Goal: Transaction & Acquisition: Purchase product/service

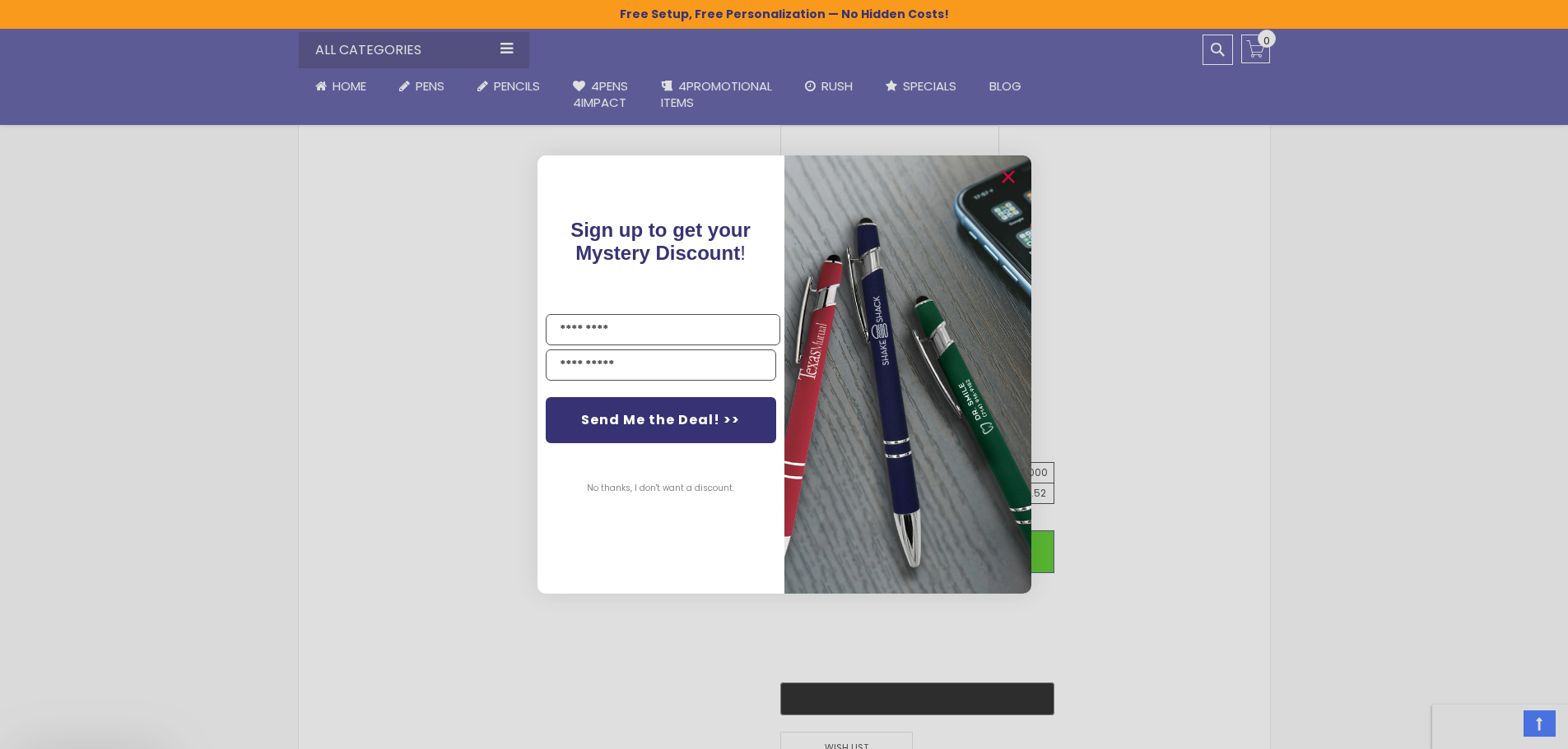
scroll to position [769, 0]
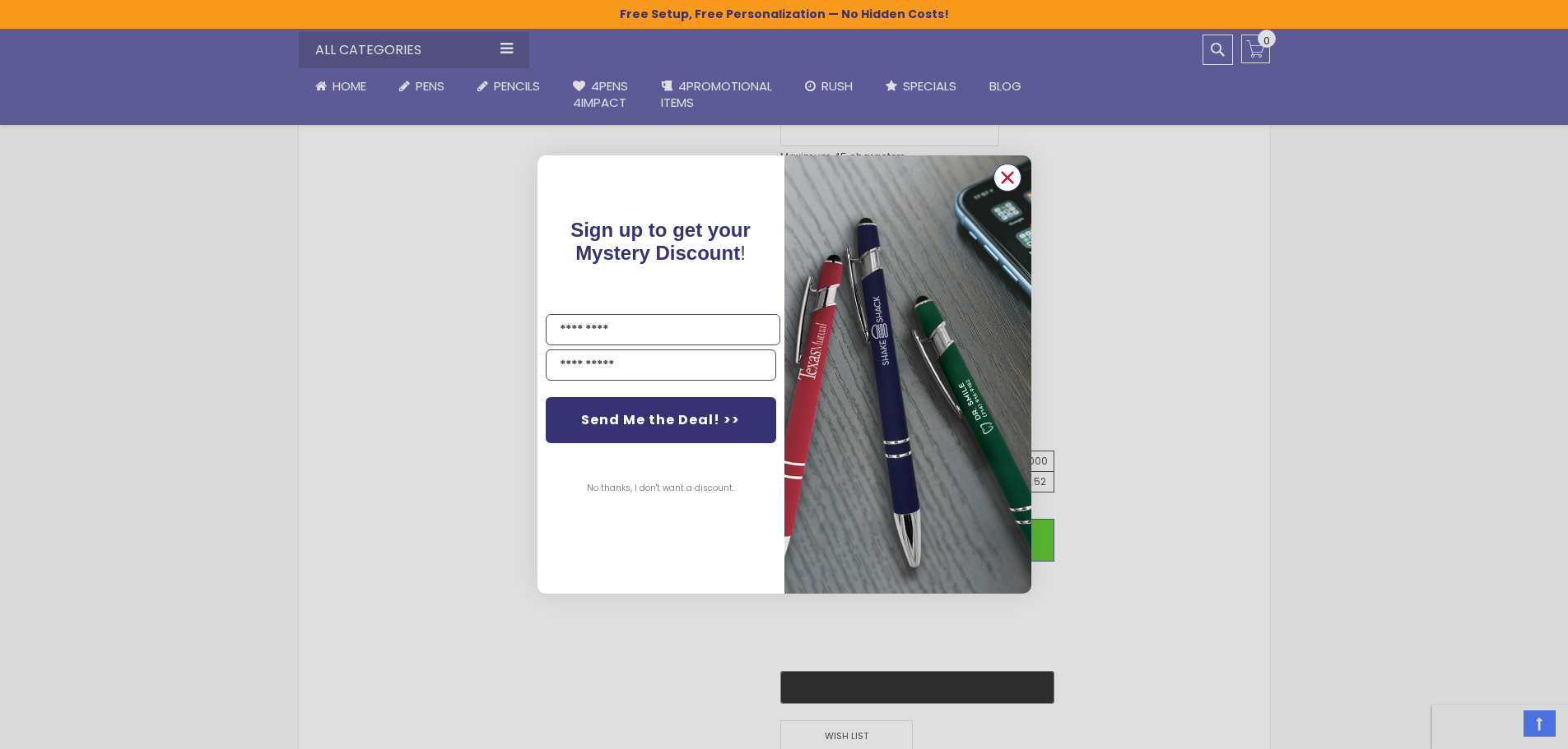
click at [1011, 181] on icon "Close dialog" at bounding box center [1007, 177] width 11 height 11
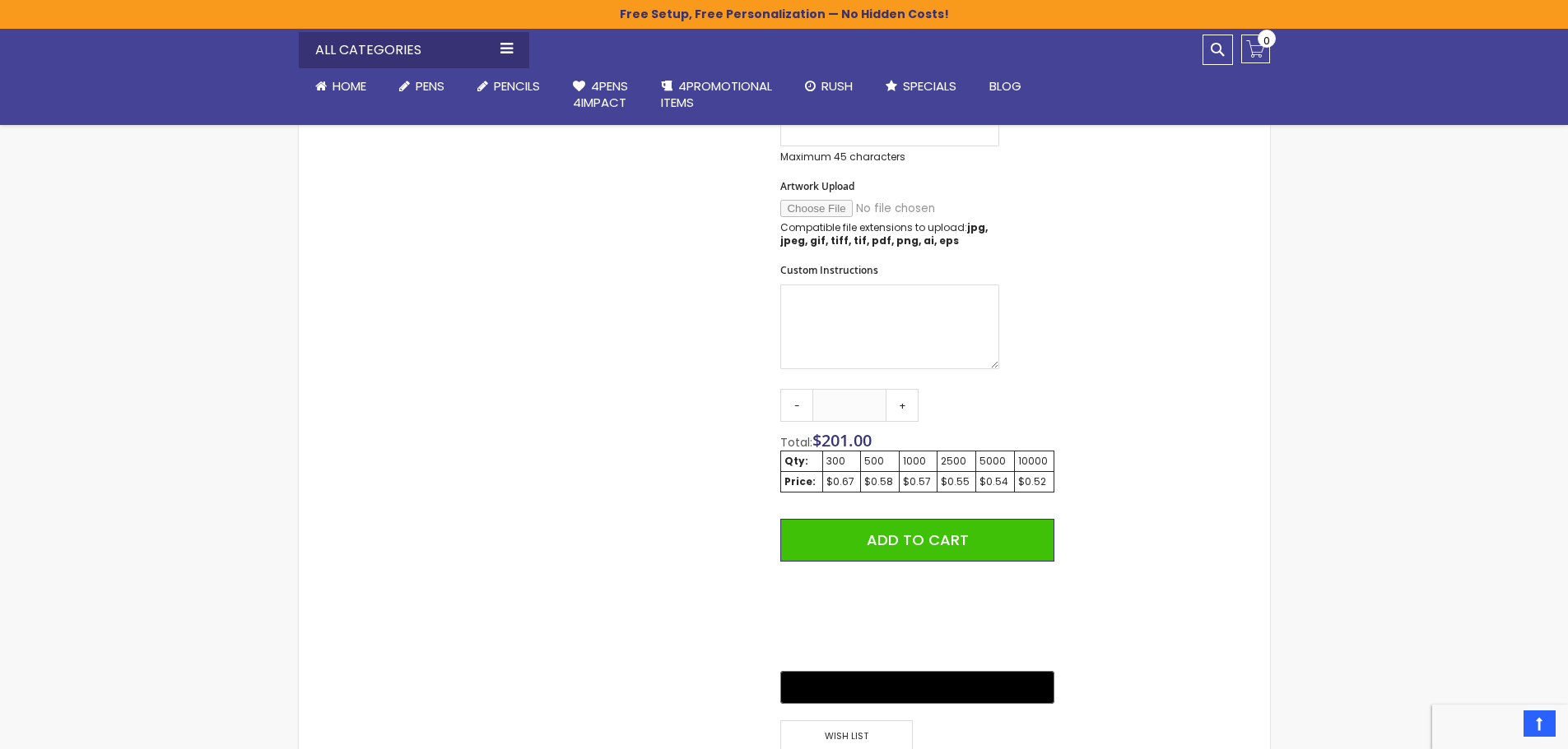
click at [959, 468] on div "2500" at bounding box center [957, 461] width 32 height 13
click at [956, 481] on div "$0.55" at bounding box center [957, 482] width 32 height 13
click at [956, 466] on div "2500" at bounding box center [957, 461] width 32 height 13
drag, startPoint x: 869, startPoint y: 408, endPoint x: 762, endPoint y: 410, distance: 107.0
click at [762, 410] on div "Skip to the end of the images gallery Skip to the beginning of the images galle…" at bounding box center [684, 206] width 755 height 1351
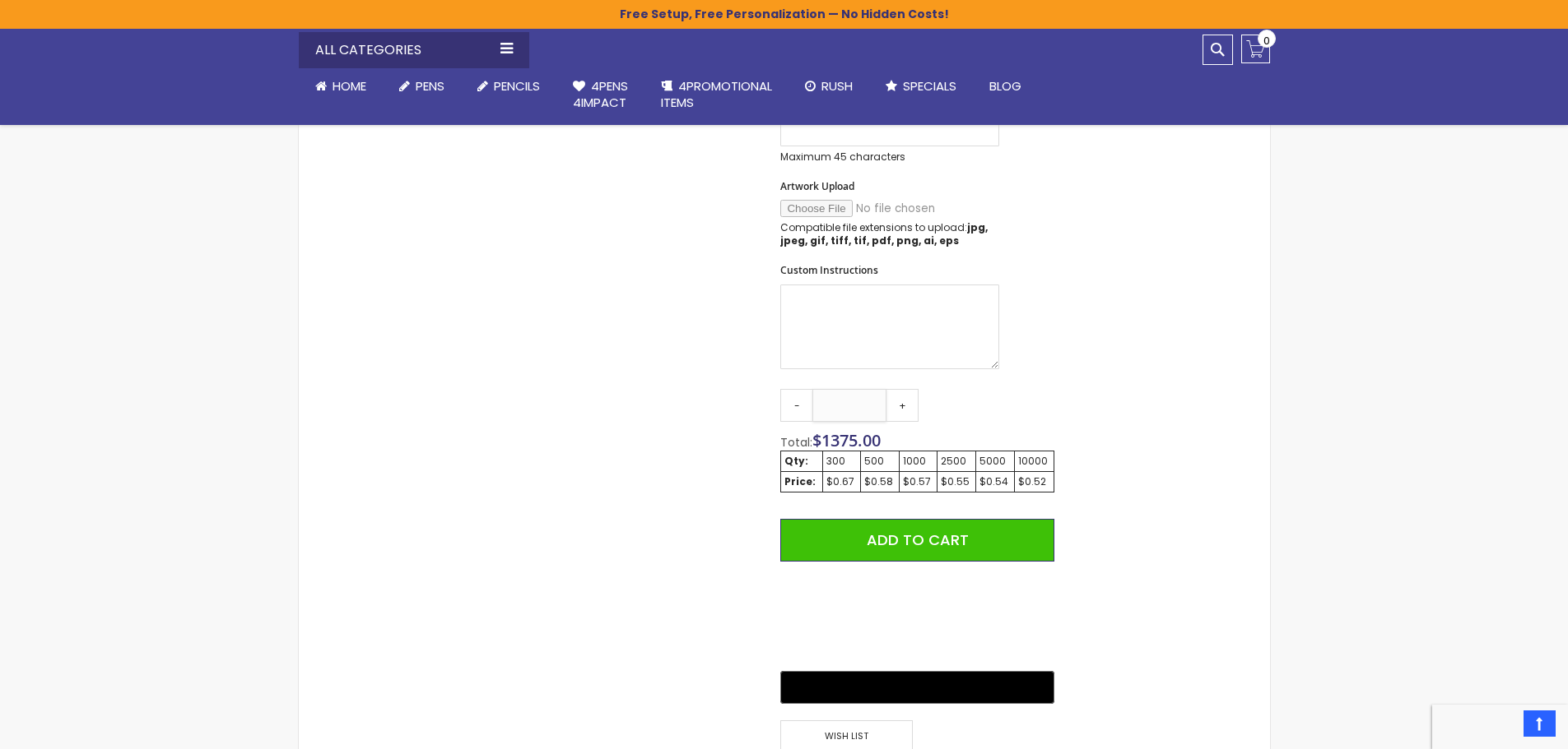
type input "****"
click at [1173, 412] on div "Skip to the end of the images gallery Skip to the beginning of the images galle…" at bounding box center [784, 206] width 955 height 1351
drag, startPoint x: 1103, startPoint y: 371, endPoint x: 1101, endPoint y: 362, distance: 9.2
click at [1103, 369] on div "Skip to the end of the images gallery Skip to the beginning of the images galle…" at bounding box center [784, 206] width 955 height 1351
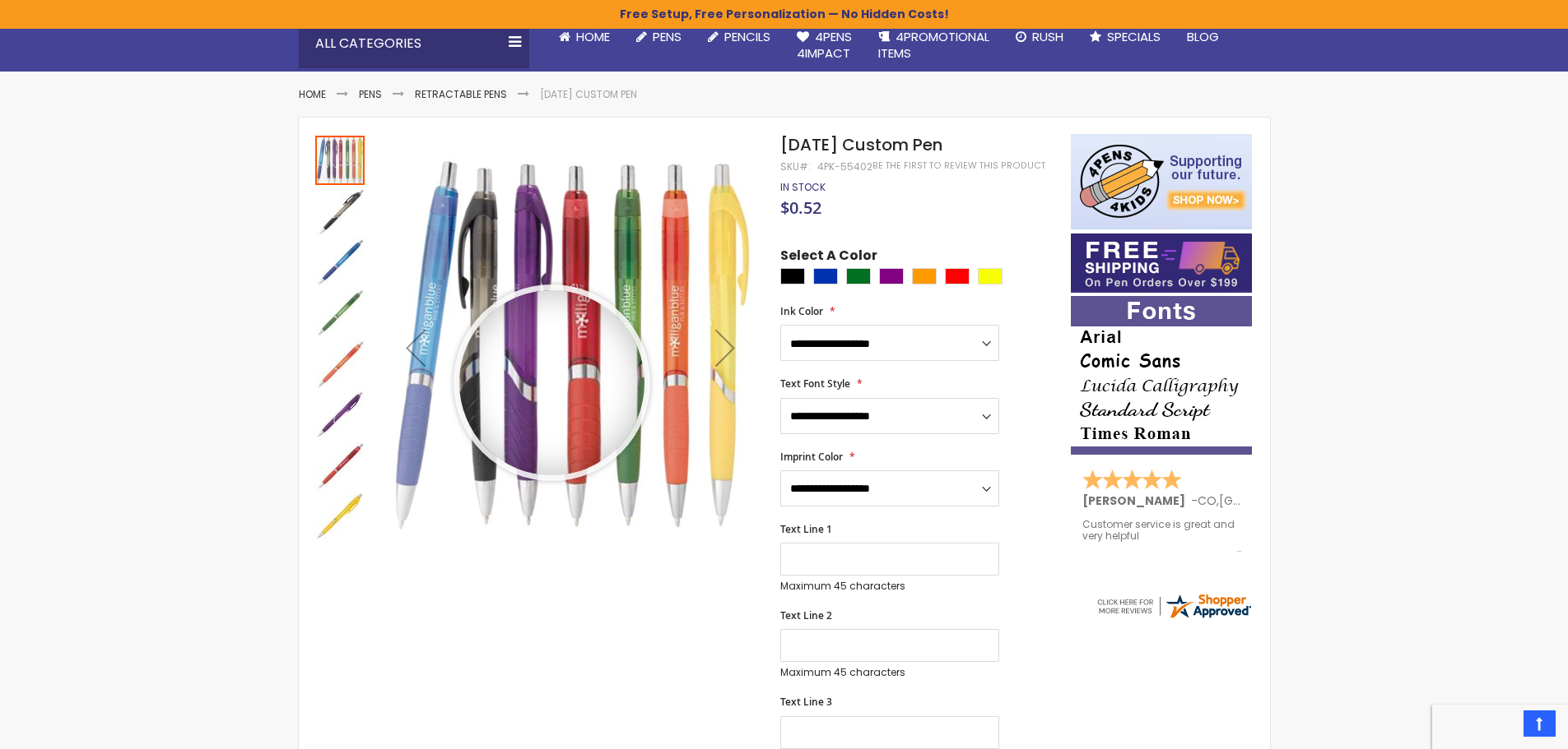
scroll to position [193, 0]
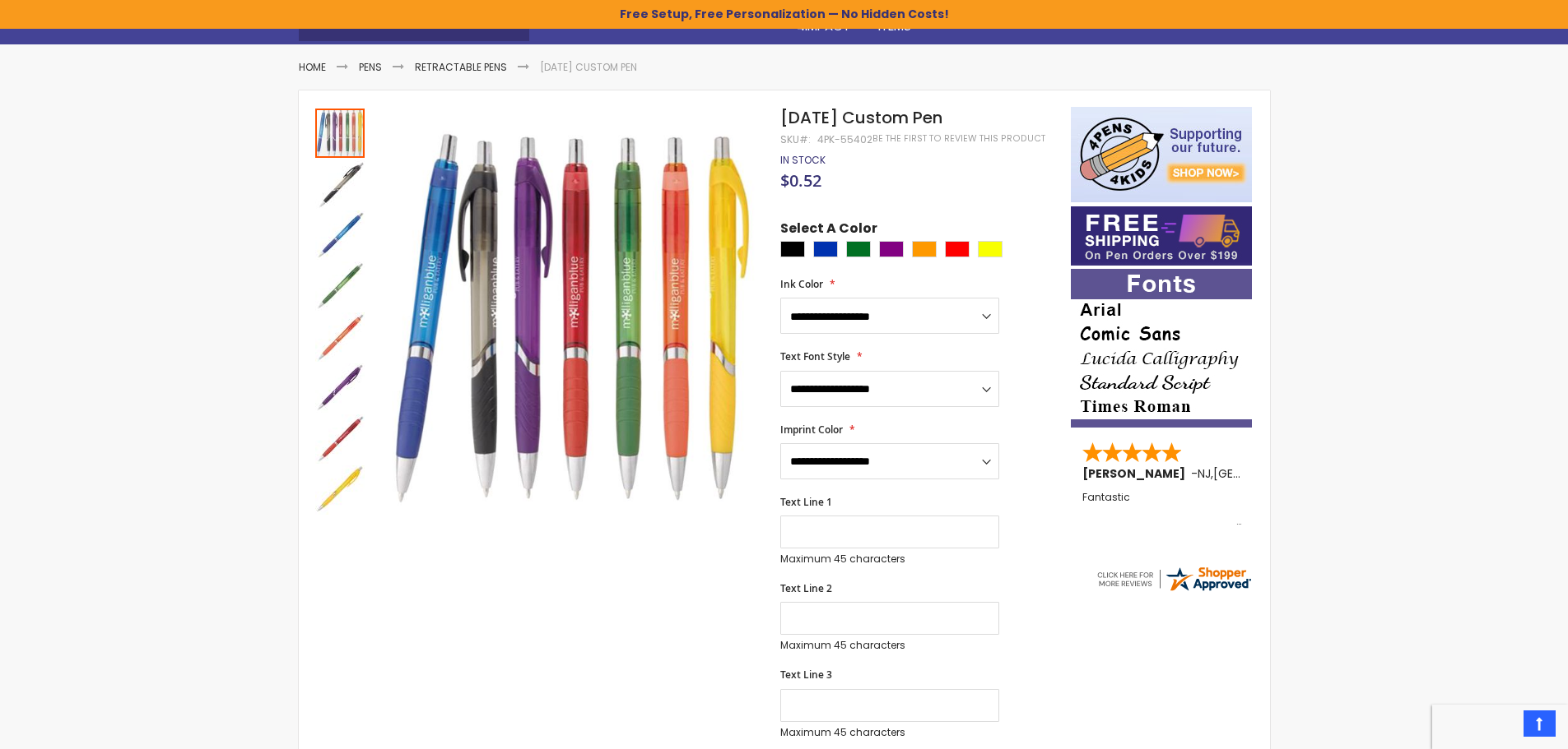
click at [987, 309] on select "**********" at bounding box center [890, 316] width 219 height 37
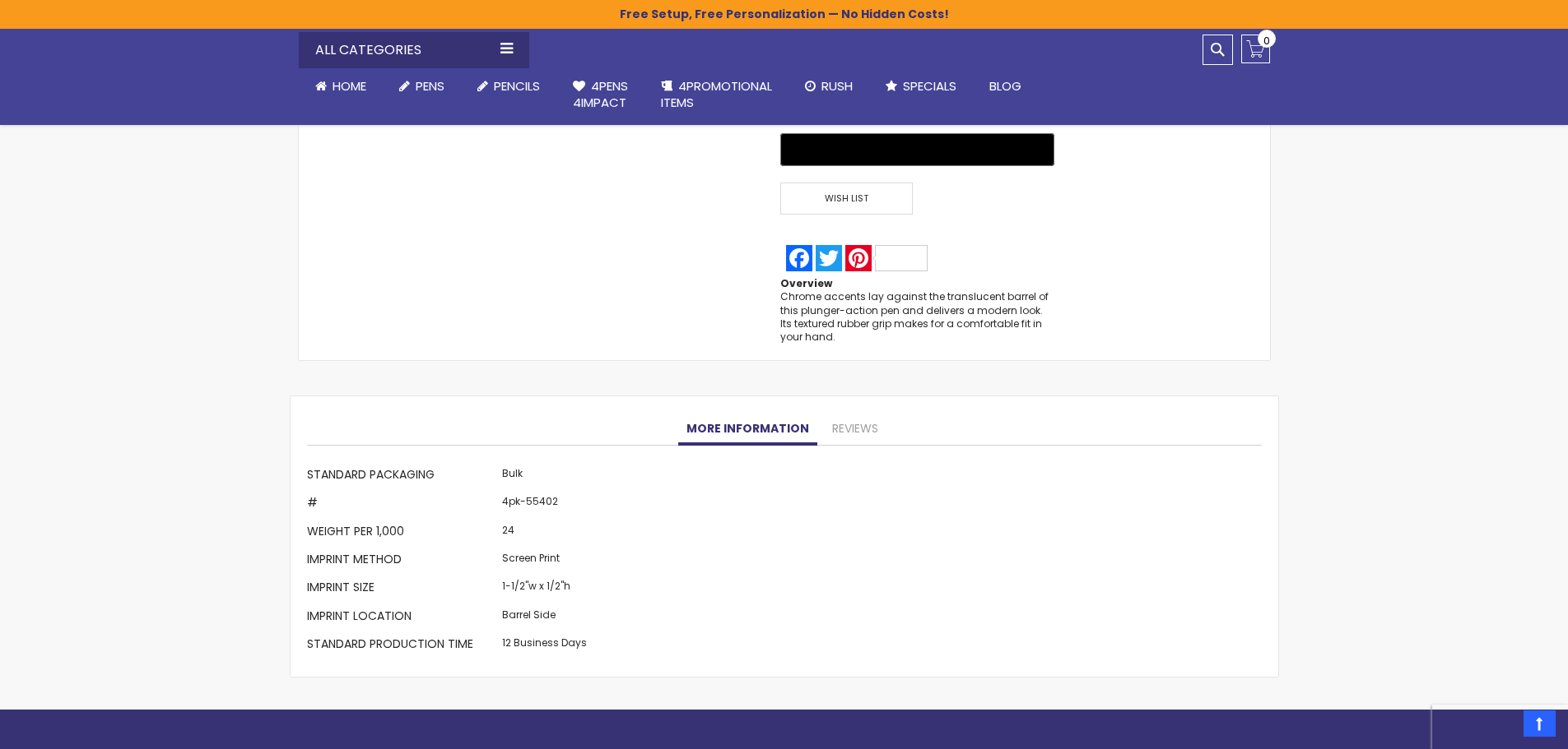
scroll to position [1345, 0]
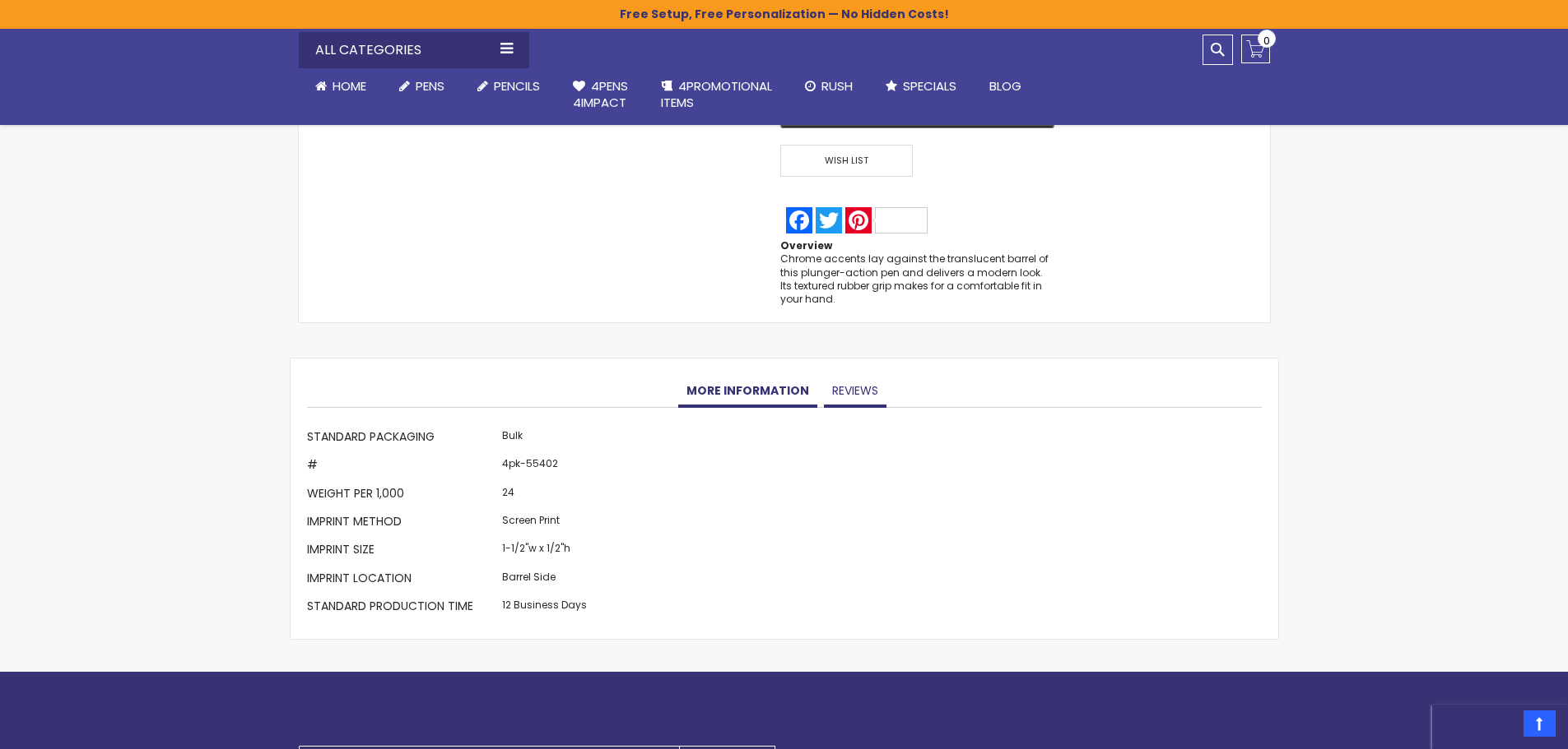
click at [855, 395] on link "Reviews" at bounding box center [854, 391] width 62 height 33
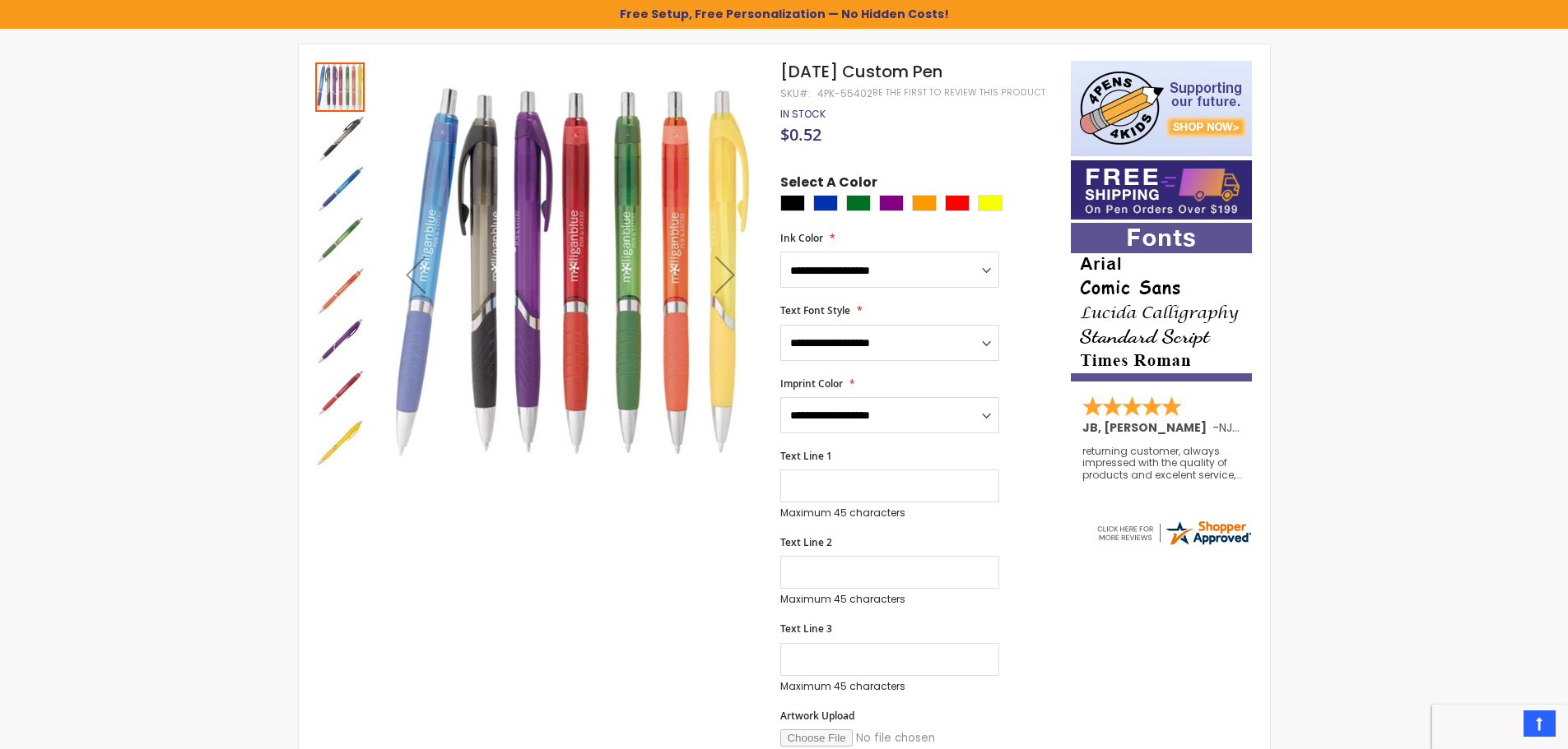
scroll to position [0, 0]
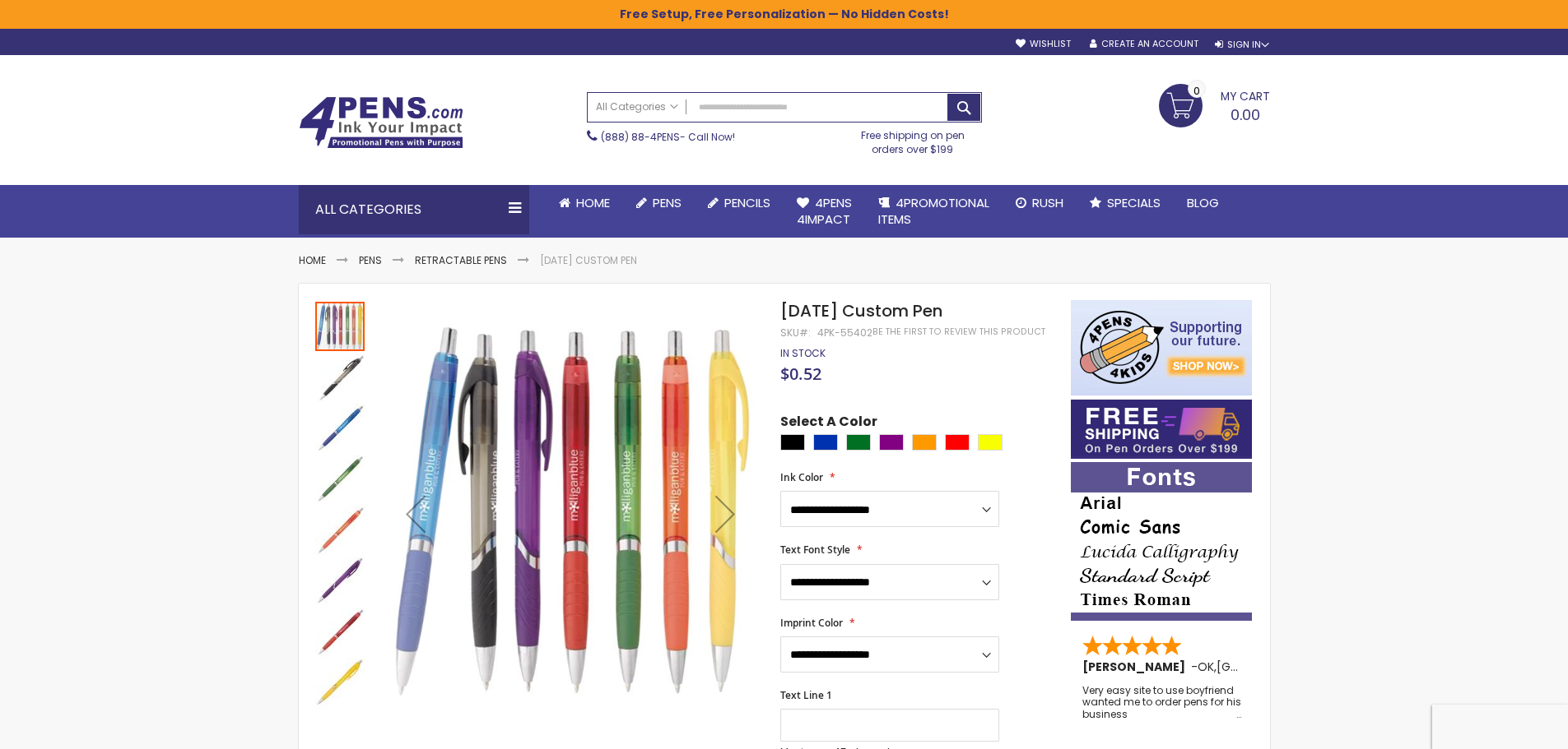
click at [341, 427] on img "Epiphany Custom Pen" at bounding box center [340, 428] width 49 height 49
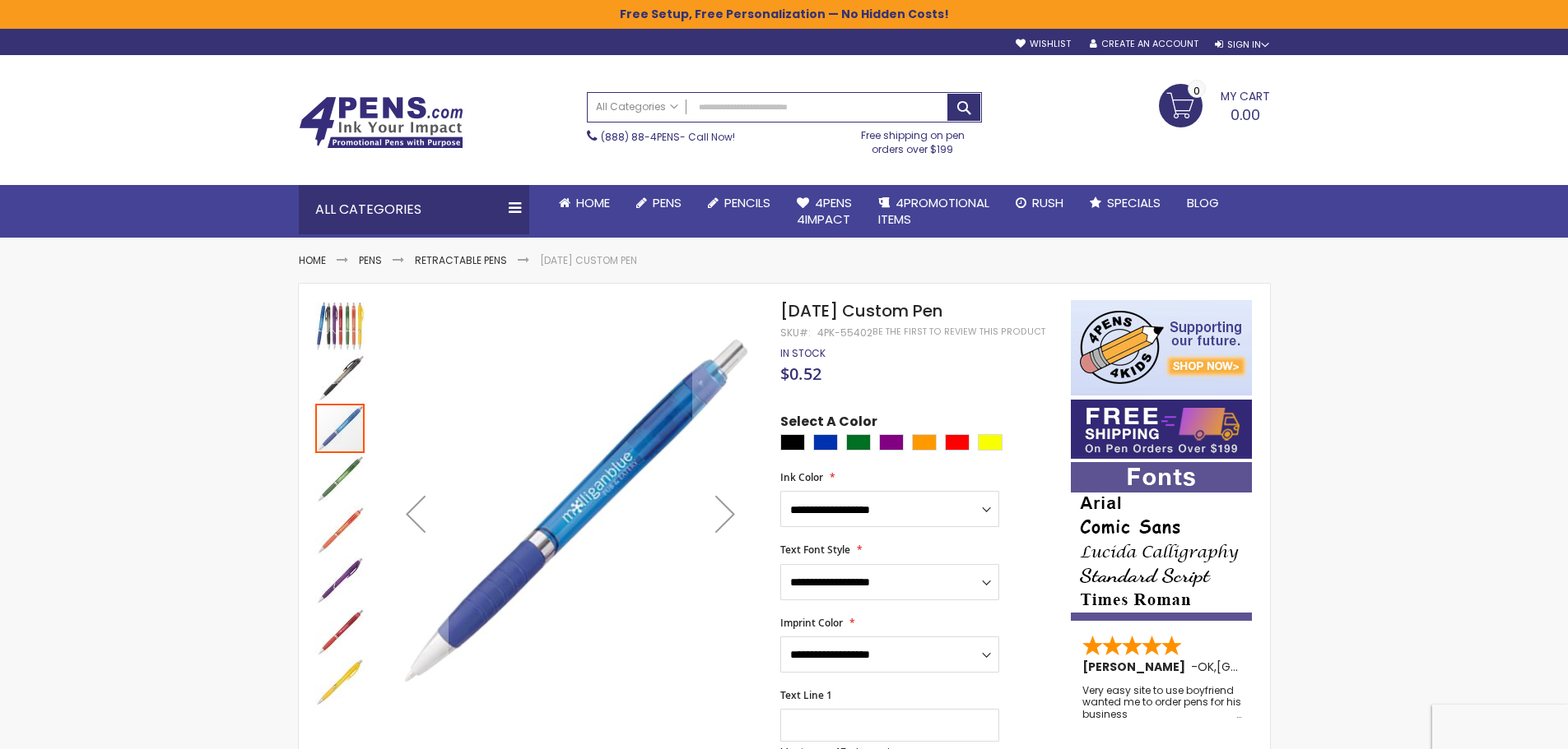
click at [340, 478] on img "Epiphany Custom Pen" at bounding box center [340, 480] width 49 height 49
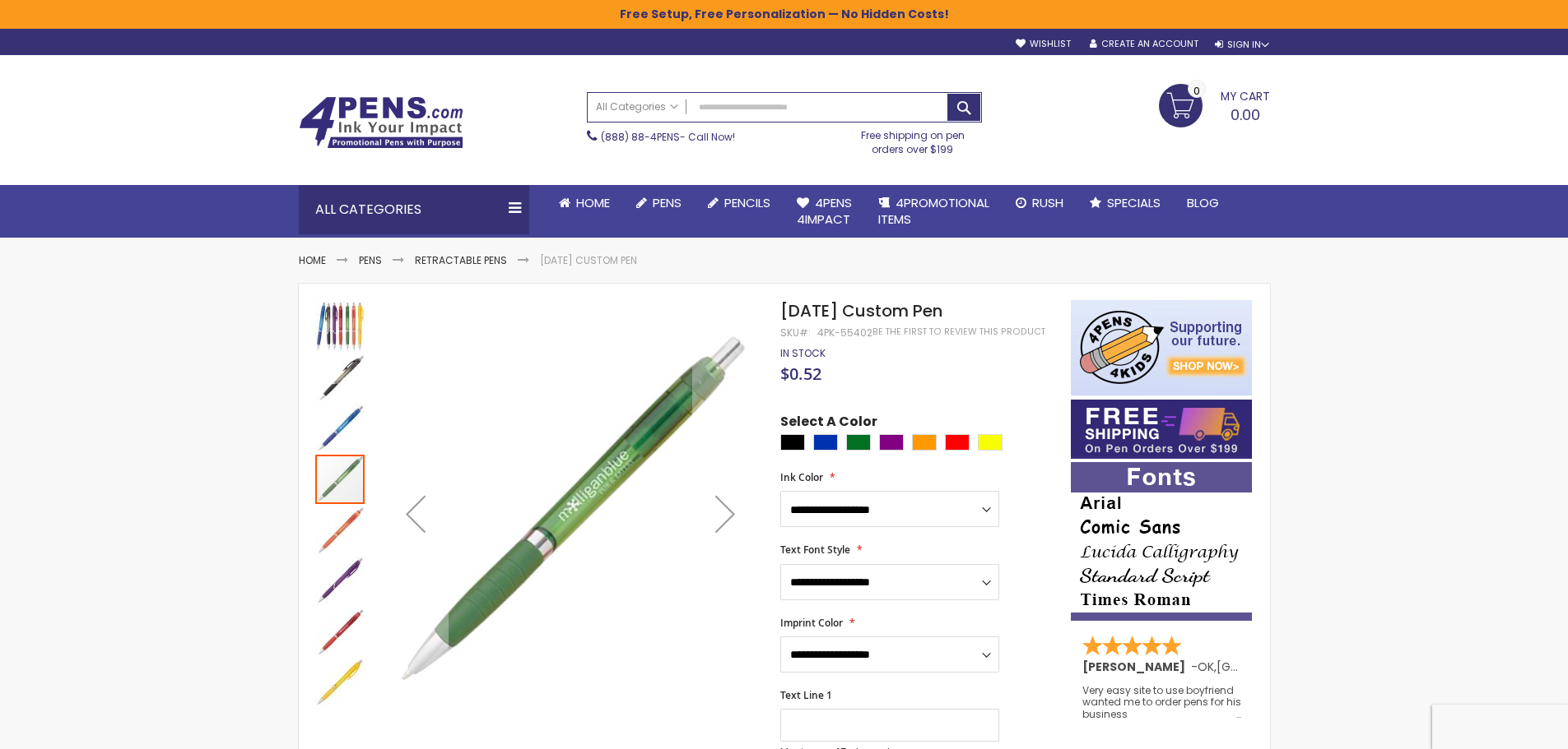
click at [344, 537] on img "Epiphany Custom Pen" at bounding box center [340, 531] width 49 height 49
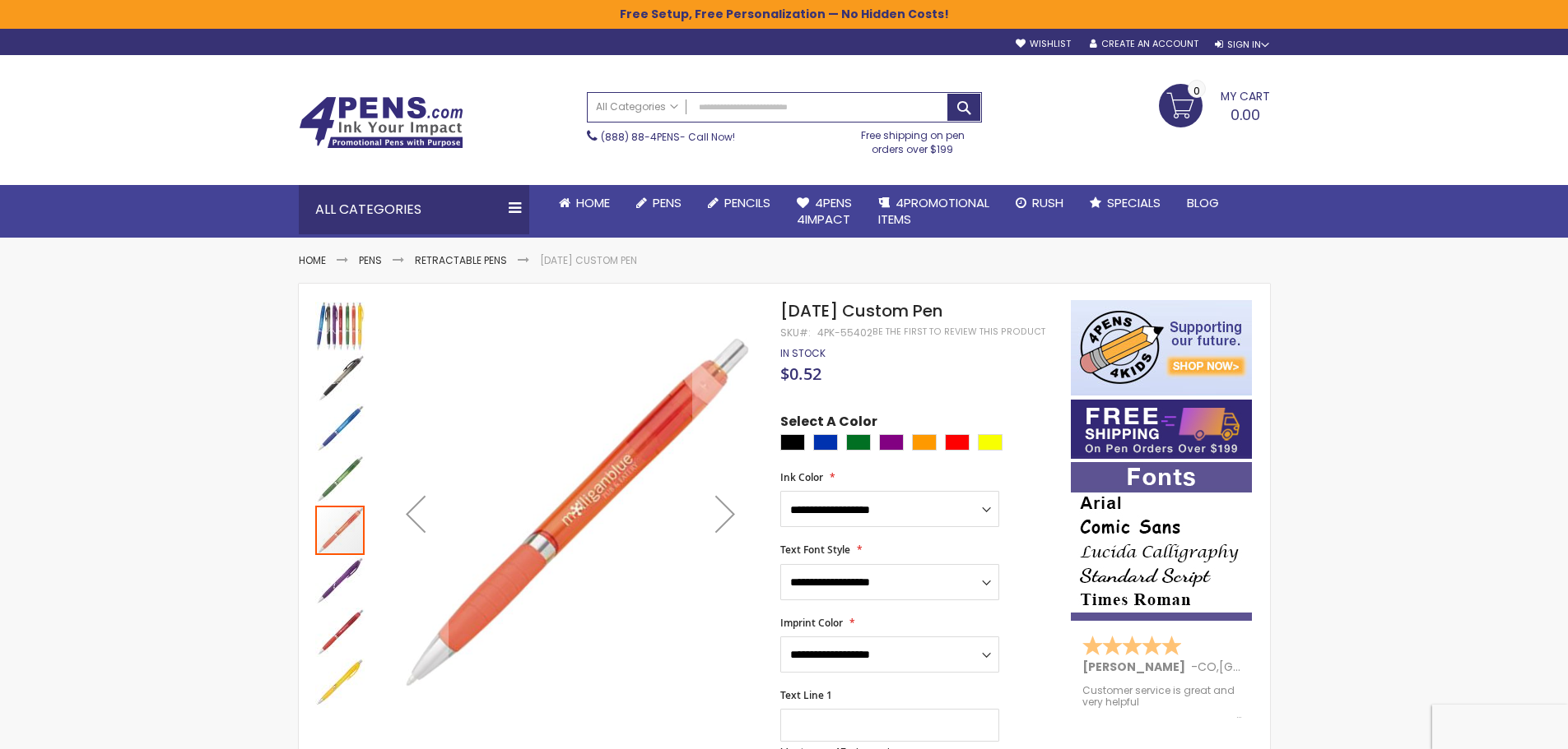
click at [340, 569] on img "Epiphany Custom Pen" at bounding box center [340, 581] width 49 height 49
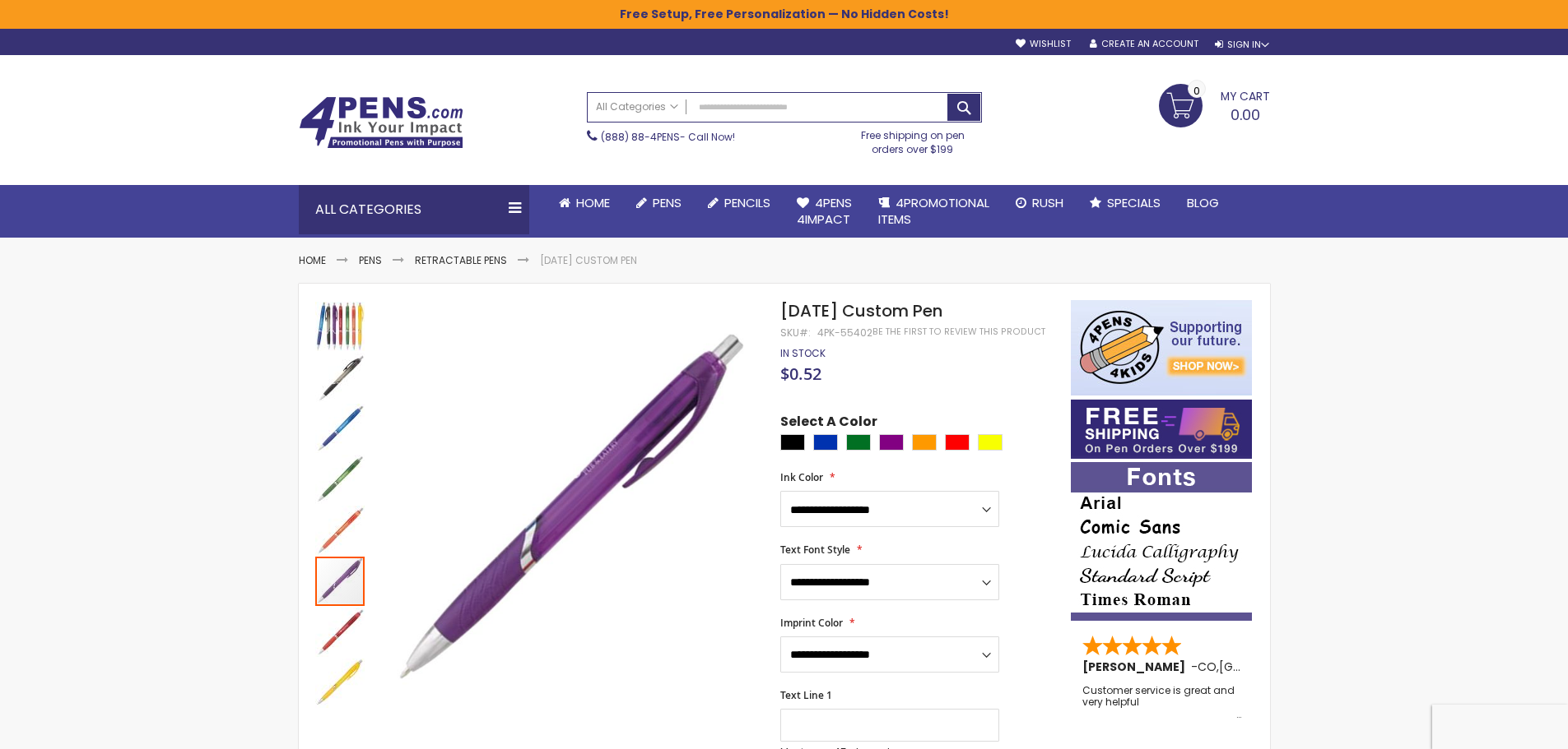
click at [330, 645] on img "Epiphany Custom Pen" at bounding box center [340, 633] width 49 height 49
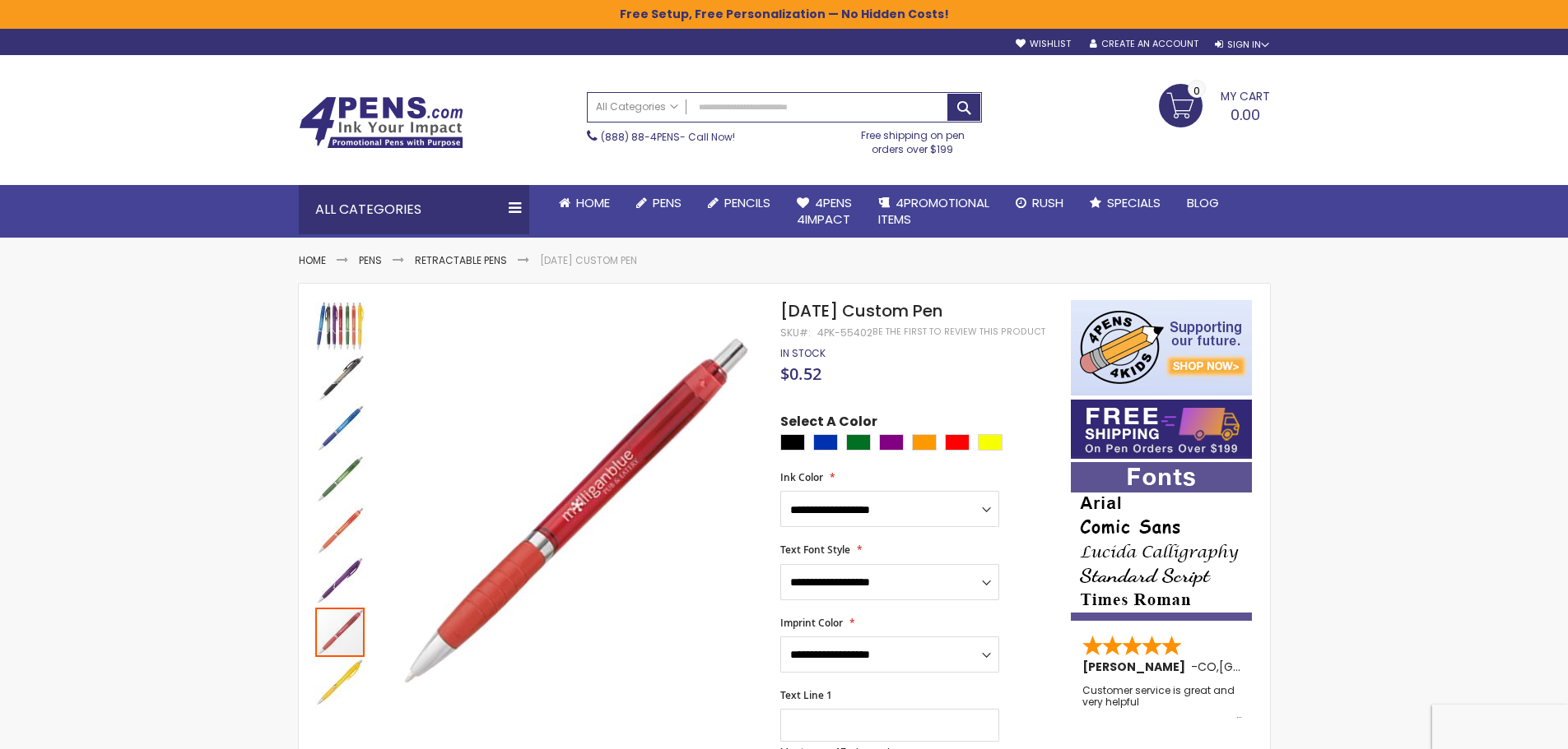
click at [330, 435] on img "Epiphany Custom Pen" at bounding box center [340, 428] width 49 height 49
